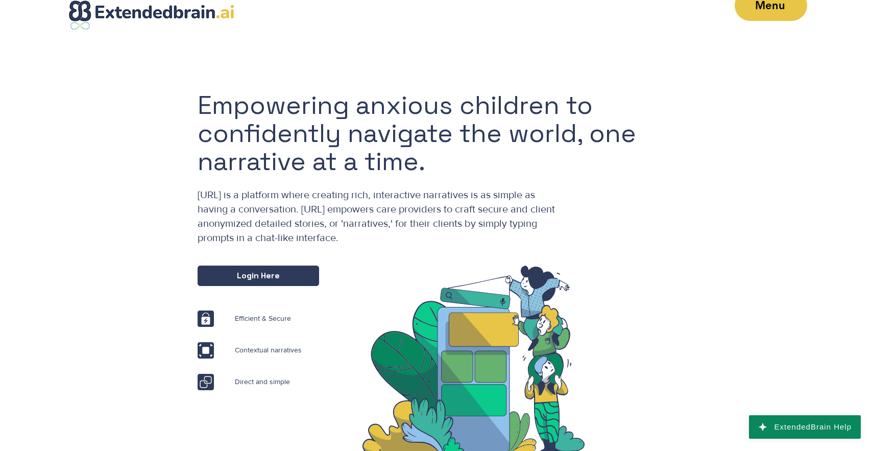
scroll to position [30, 0]
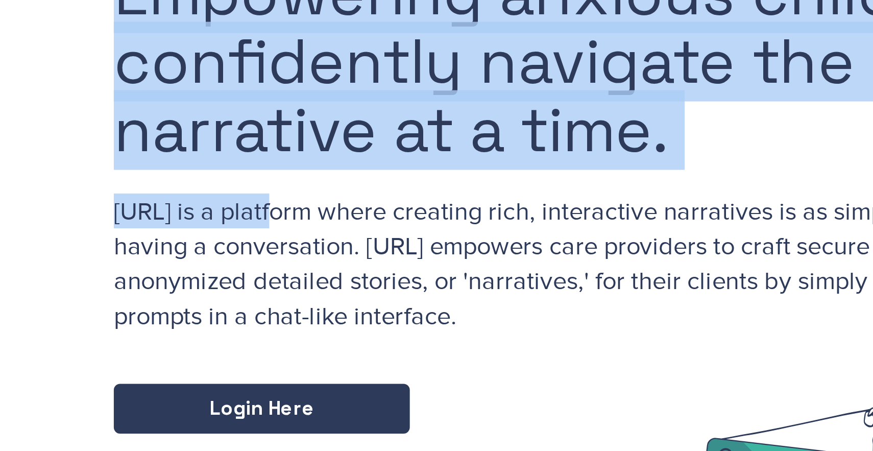
drag, startPoint x: 274, startPoint y: 195, endPoint x: 190, endPoint y: 196, distance: 84.3
click at [190, 196] on div "Empowering anxious children to confidently navigate the world, one narrative at…" at bounding box center [436, 254] width 873 height 411
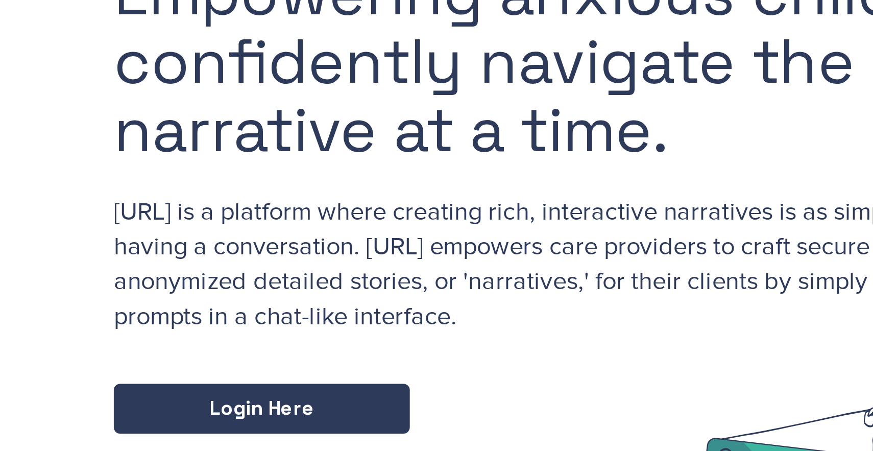
click at [195, 196] on div "main content" at bounding box center [436, 254] width 873 height 411
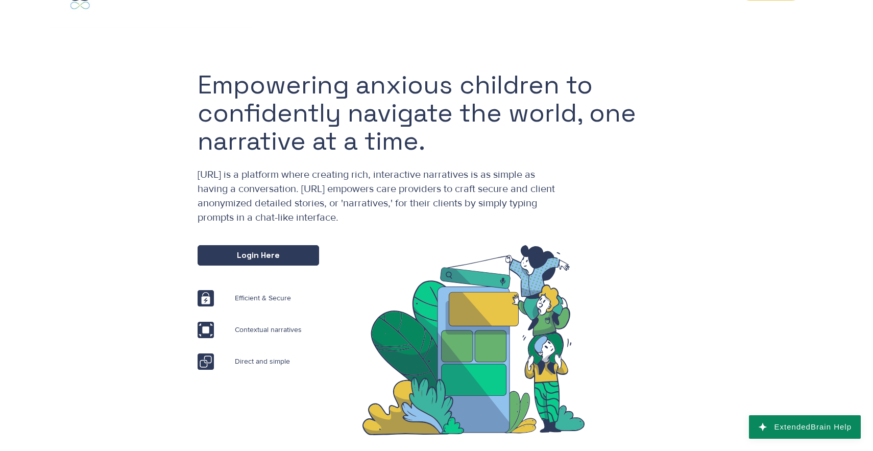
scroll to position [0, 0]
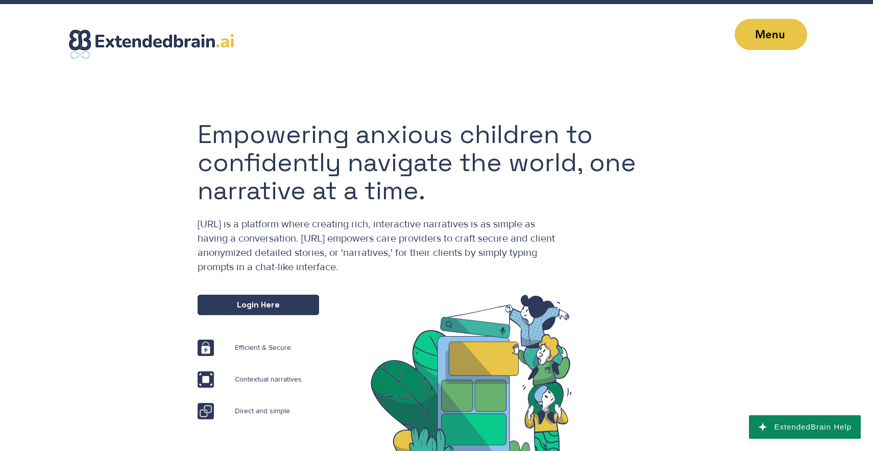
click at [355, 250] on span "[URL] is a platform where creating rich, interactive narratives is as simple as…" at bounding box center [376, 245] width 357 height 54
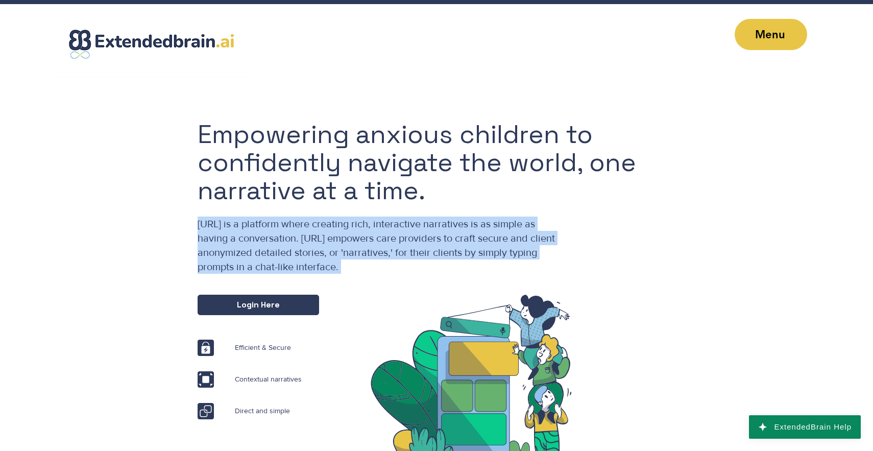
click at [355, 250] on span "[URL] is a platform where creating rich, interactive narratives is as simple as…" at bounding box center [376, 245] width 357 height 54
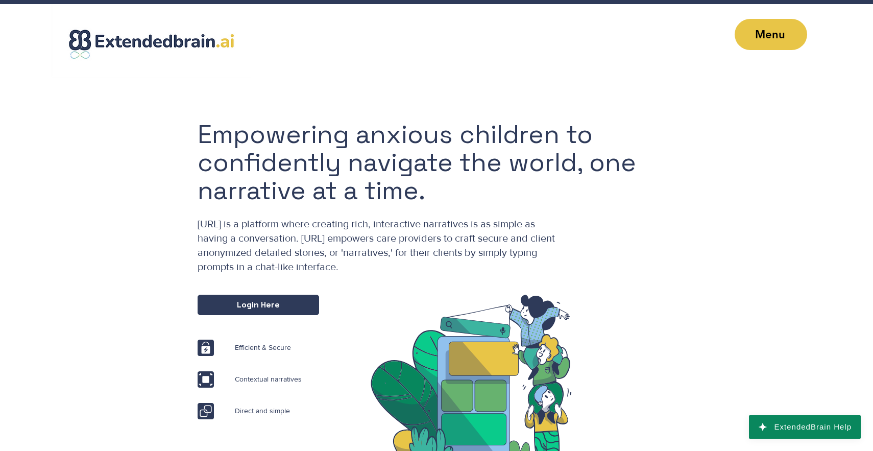
click at [266, 185] on h1 "Empowering anxious children to confidently navigate the world, one narrative at…" at bounding box center [444, 162] width 493 height 84
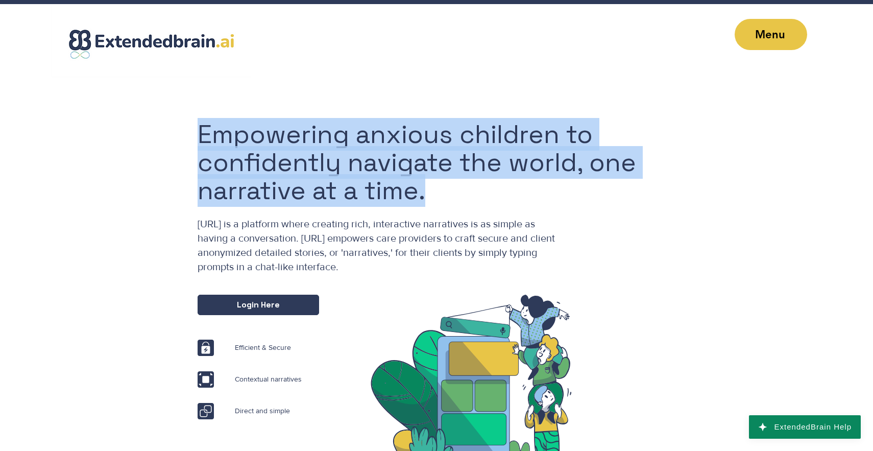
click at [266, 185] on h1 "Empowering anxious children to confidently navigate the world, one narrative at…" at bounding box center [444, 162] width 493 height 84
click at [411, 248] on span "[URL] is a platform where creating rich, interactive narratives is as simple as…" at bounding box center [376, 245] width 357 height 54
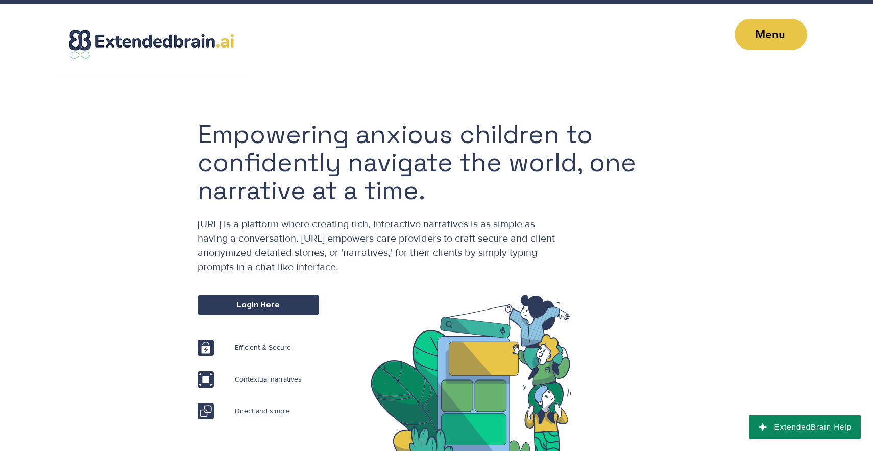
click at [379, 170] on h1 "Empowering anxious children to confidently navigate the world, one narrative at…" at bounding box center [444, 162] width 493 height 84
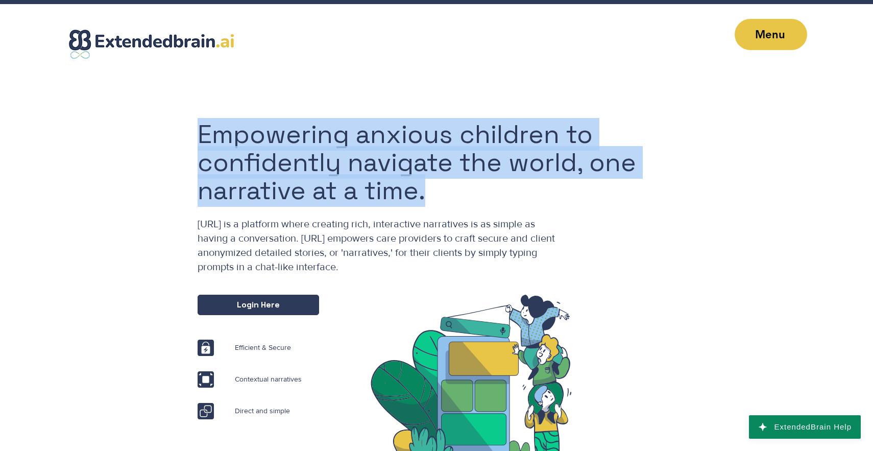
click at [418, 168] on h1 "Empowering anxious children to confidently navigate the world, one narrative at…" at bounding box center [444, 162] width 493 height 84
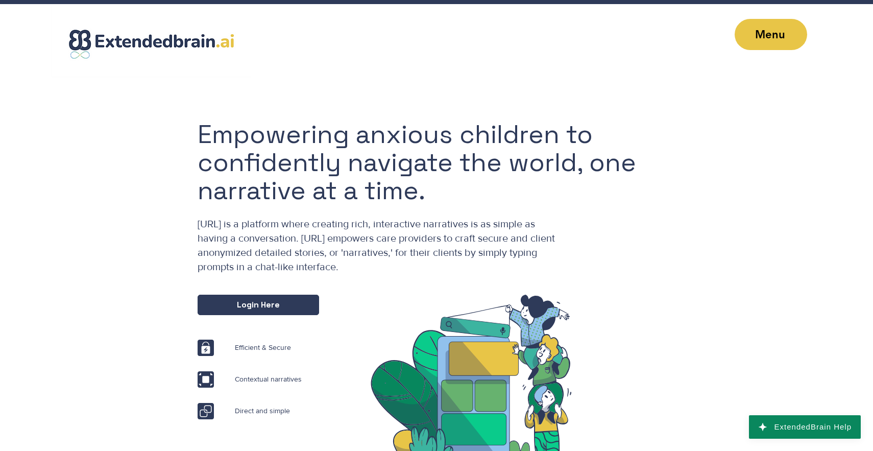
click at [418, 168] on h1 "Empowering anxious children to confidently navigate the world, one narrative at…" at bounding box center [444, 162] width 493 height 84
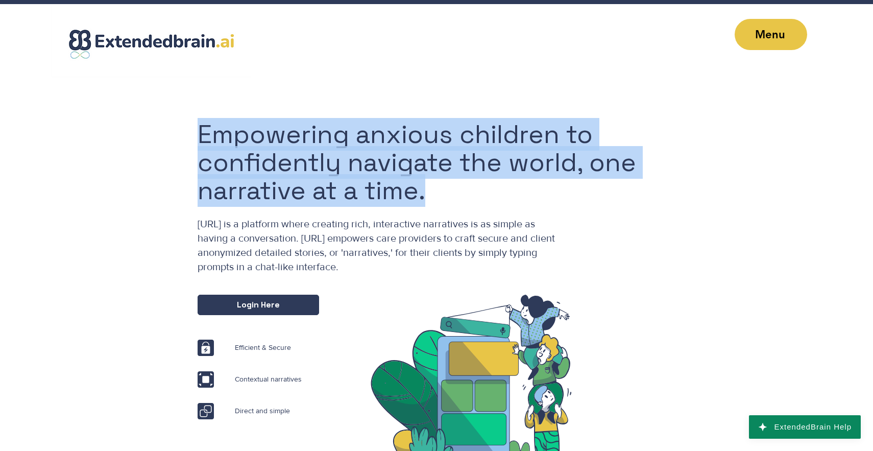
click at [418, 168] on h1 "Empowering anxious children to confidently navigate the world, one narrative at…" at bounding box center [444, 162] width 493 height 84
